Goal: Find specific page/section: Find specific page/section

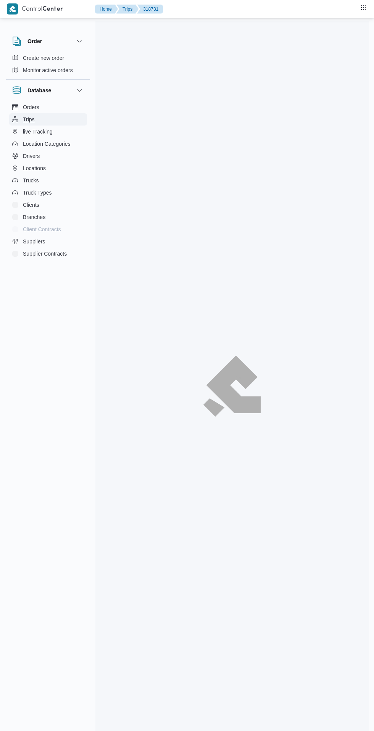
click at [52, 115] on button "Trips" at bounding box center [48, 119] width 78 height 12
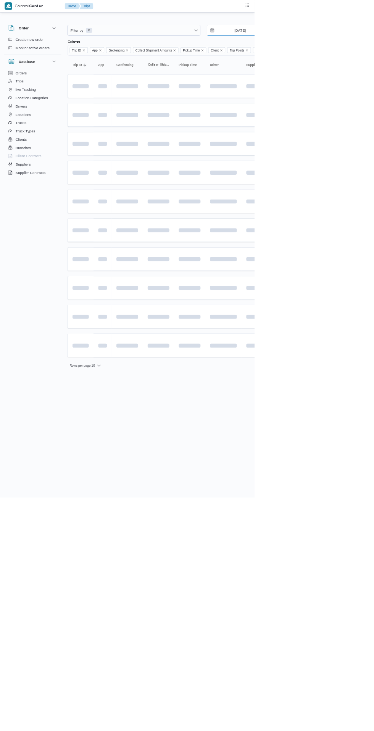
click at [374, 47] on input "[DATE]" at bounding box center [347, 44] width 87 height 15
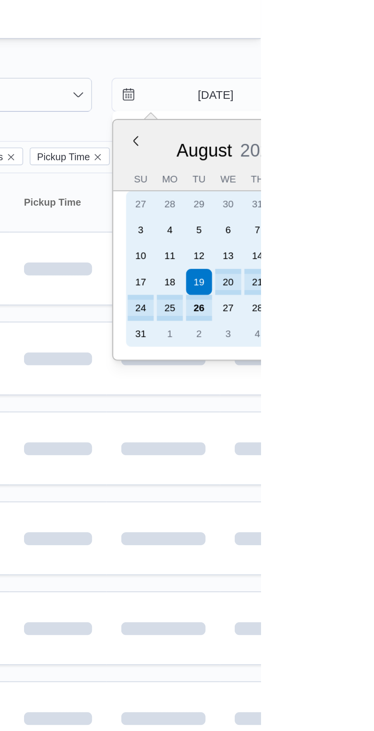
click at [342, 147] on div "26" at bounding box center [345, 145] width 12 height 12
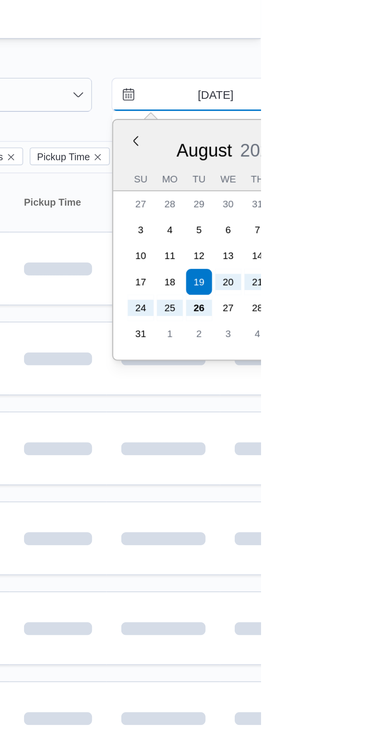
type input "[DATE]"
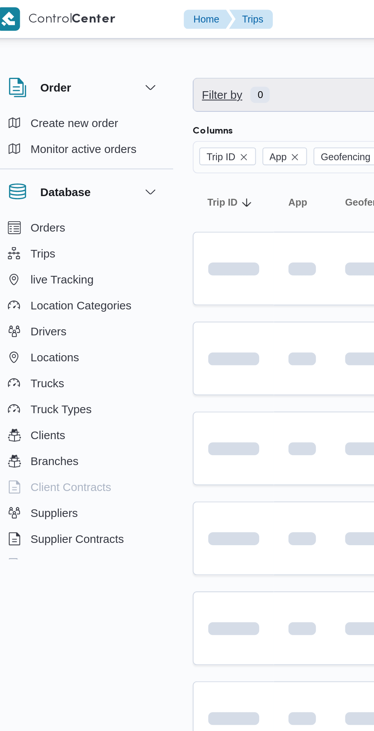
click at [157, 48] on span "Filter by 0" at bounding box center [197, 44] width 195 height 15
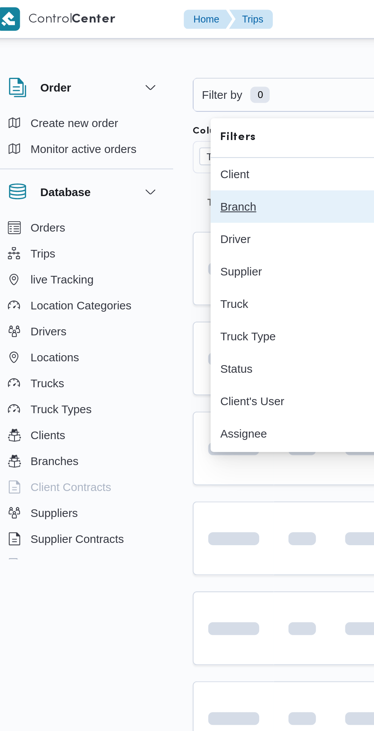
click at [137, 95] on div "Branch" at bounding box center [153, 97] width 82 height 6
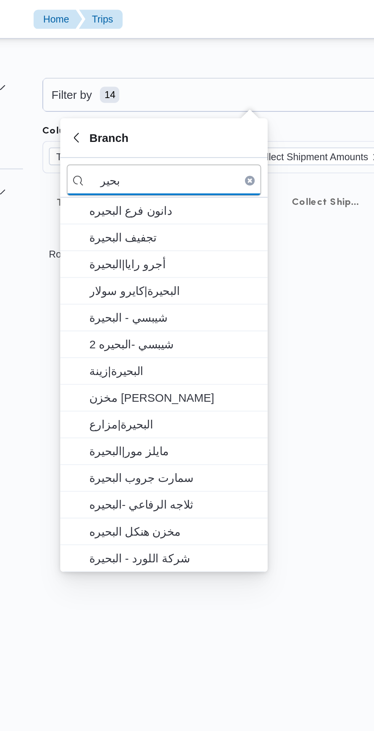
type input "بحير"
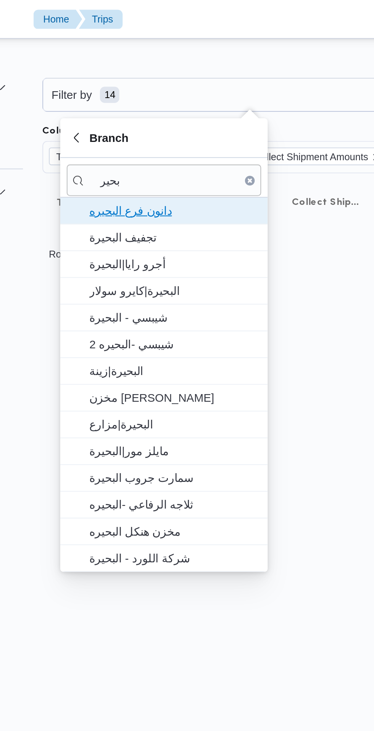
click at [177, 99] on span "دانون فرع البحيره" at bounding box center [160, 99] width 79 height 9
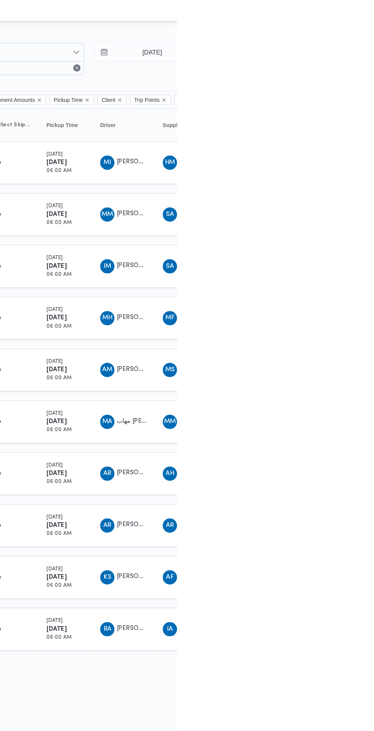
scroll to position [0, 12]
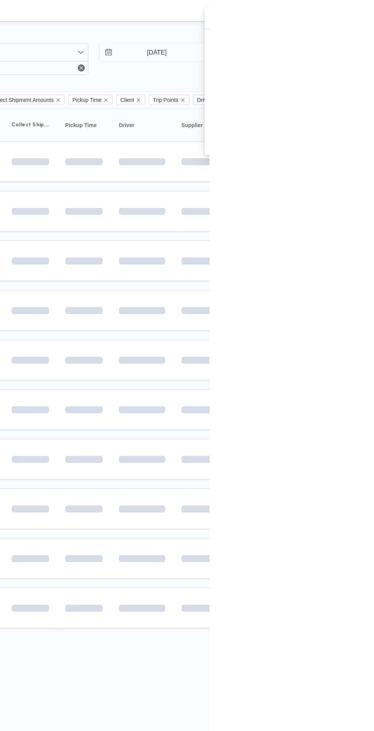
scroll to position [0, 12]
